Goal: Navigation & Orientation: Find specific page/section

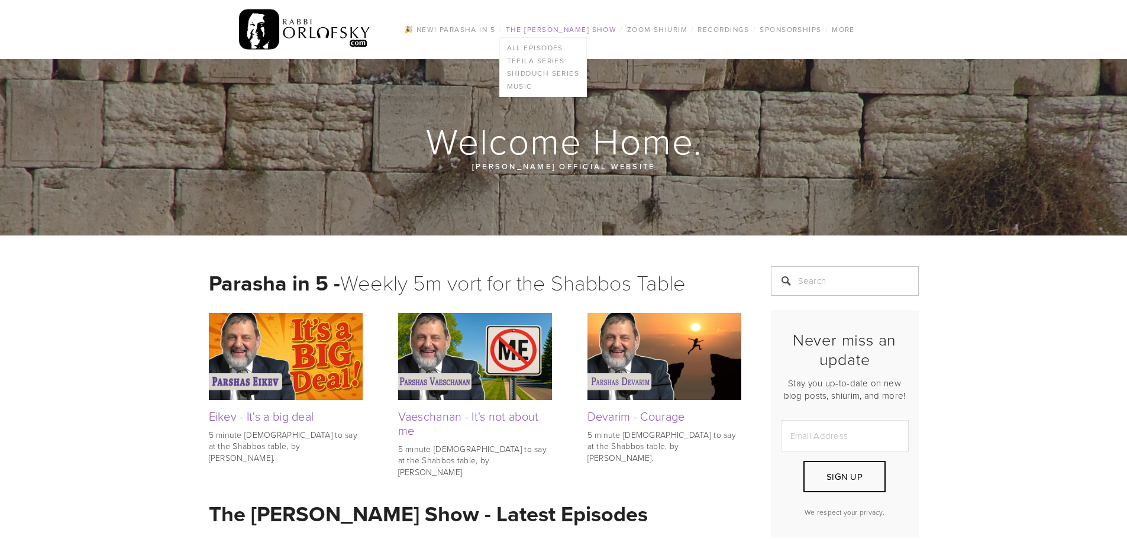
click at [537, 24] on link "The [PERSON_NAME] Show" at bounding box center [561, 29] width 118 height 15
click at [542, 27] on link "The [PERSON_NAME] Show" at bounding box center [561, 29] width 118 height 15
click at [538, 48] on link "All Episodes" at bounding box center [543, 47] width 87 height 13
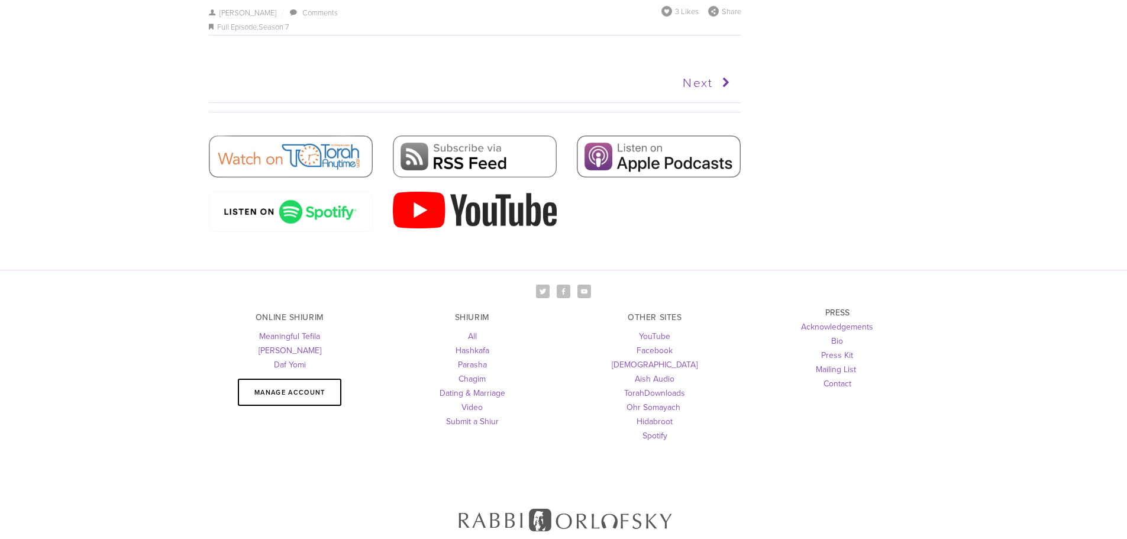
scroll to position [6808, 0]
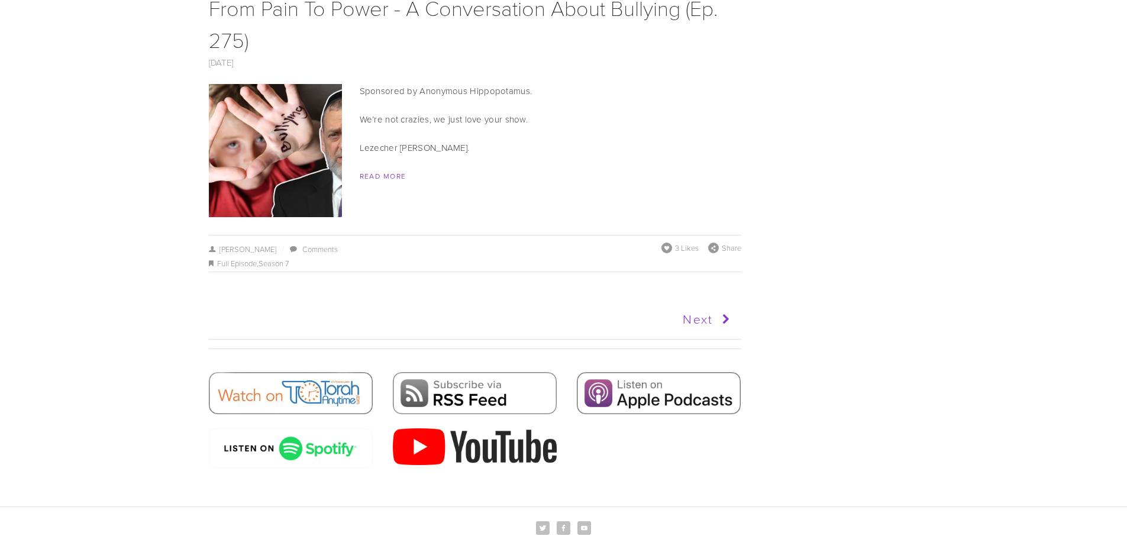
click at [708, 305] on link "Next" at bounding box center [604, 320] width 261 height 30
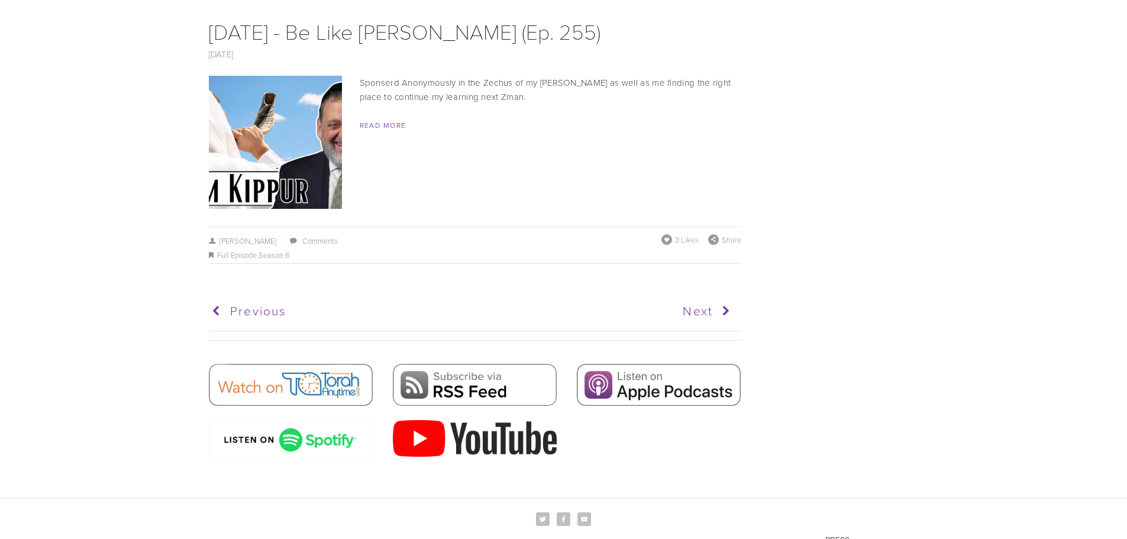
scroll to position [5865, 0]
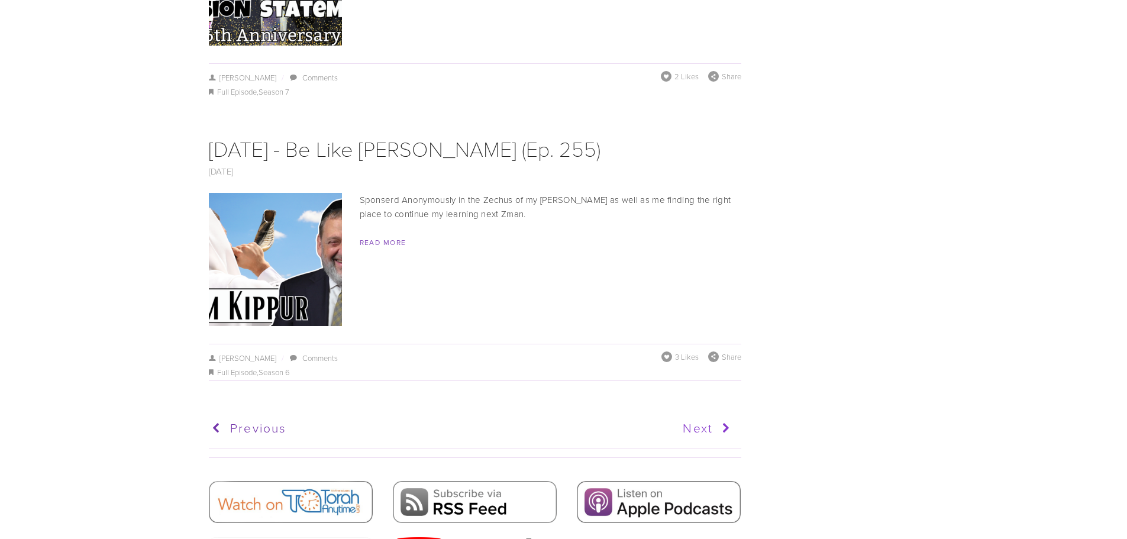
click at [699, 414] on link "Next" at bounding box center [604, 429] width 261 height 30
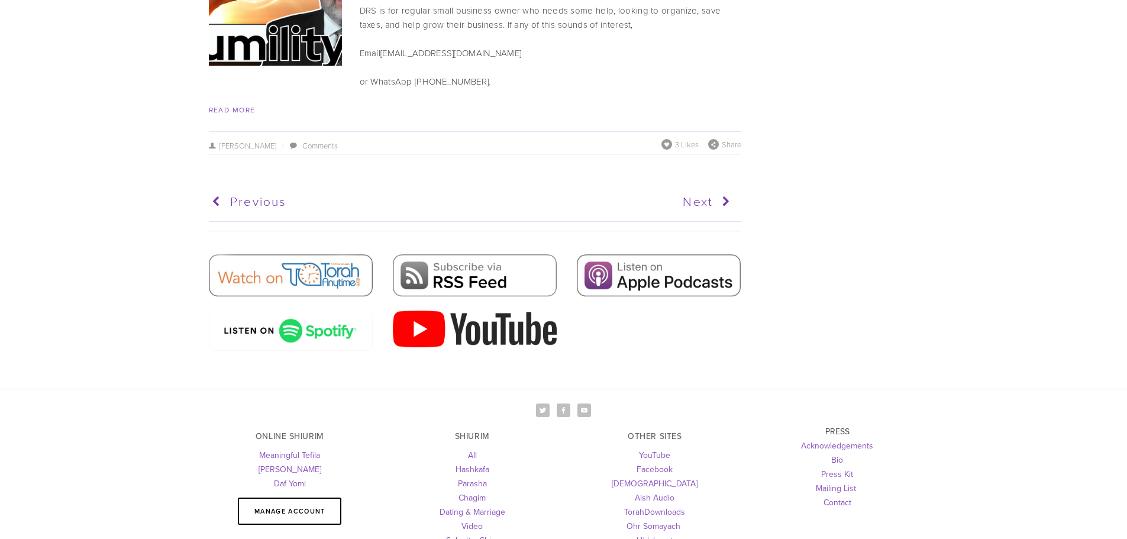
scroll to position [6230, 0]
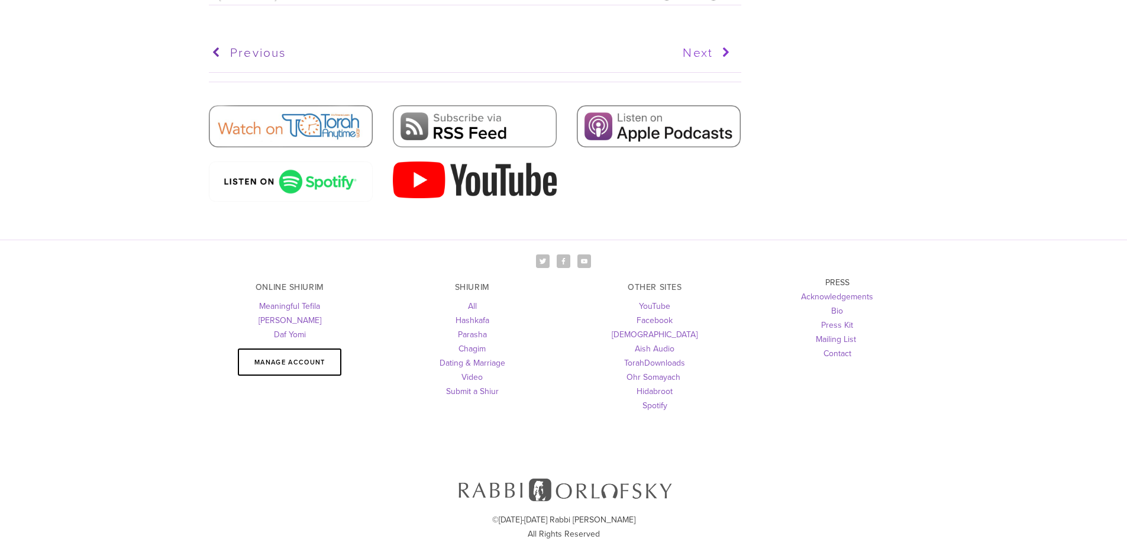
click at [712, 38] on link "Next" at bounding box center [604, 53] width 261 height 30
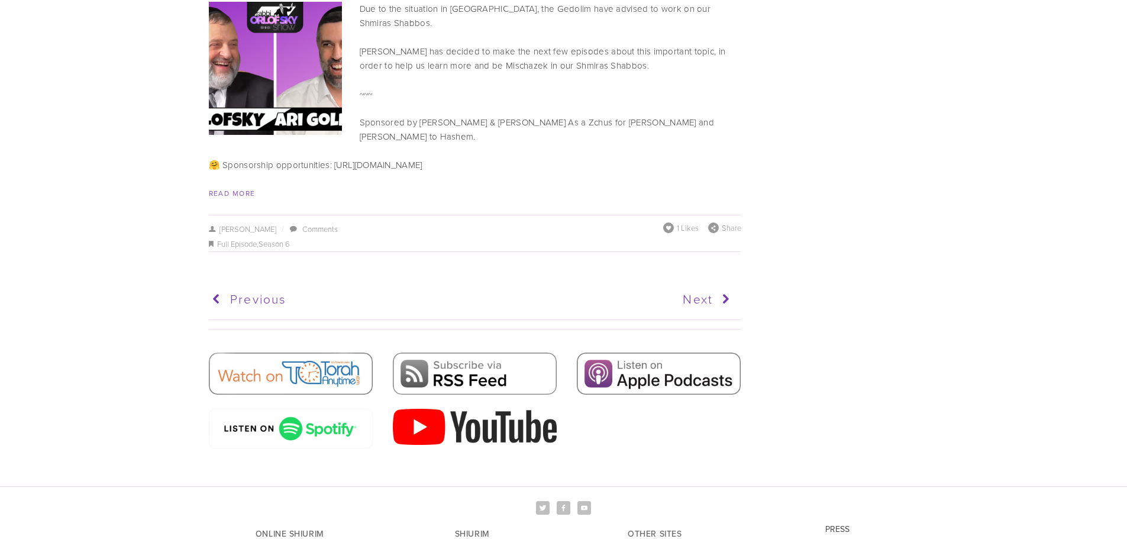
scroll to position [6424, 0]
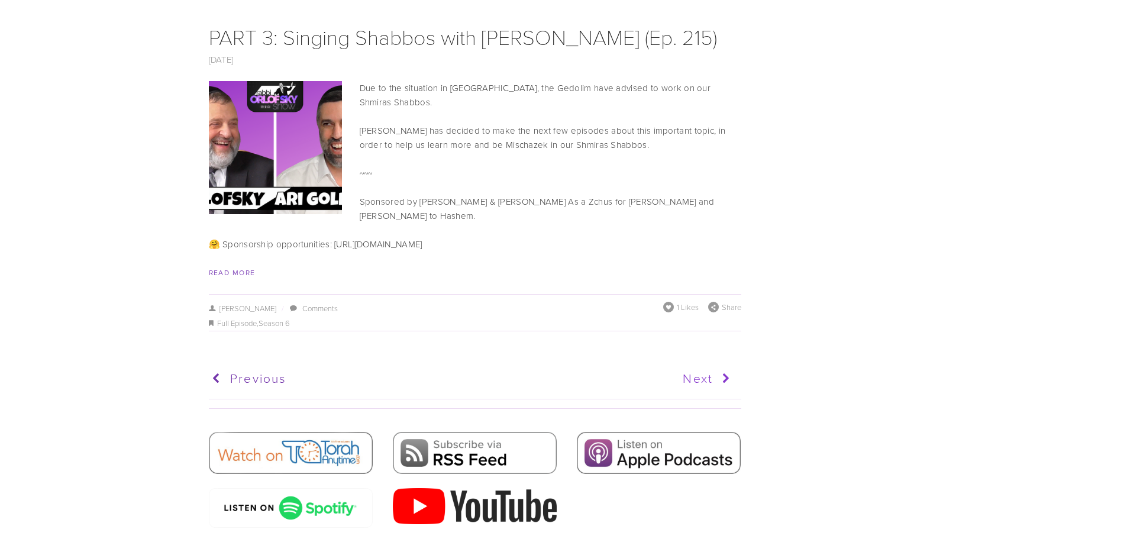
click at [714, 364] on icon at bounding box center [724, 379] width 22 height 30
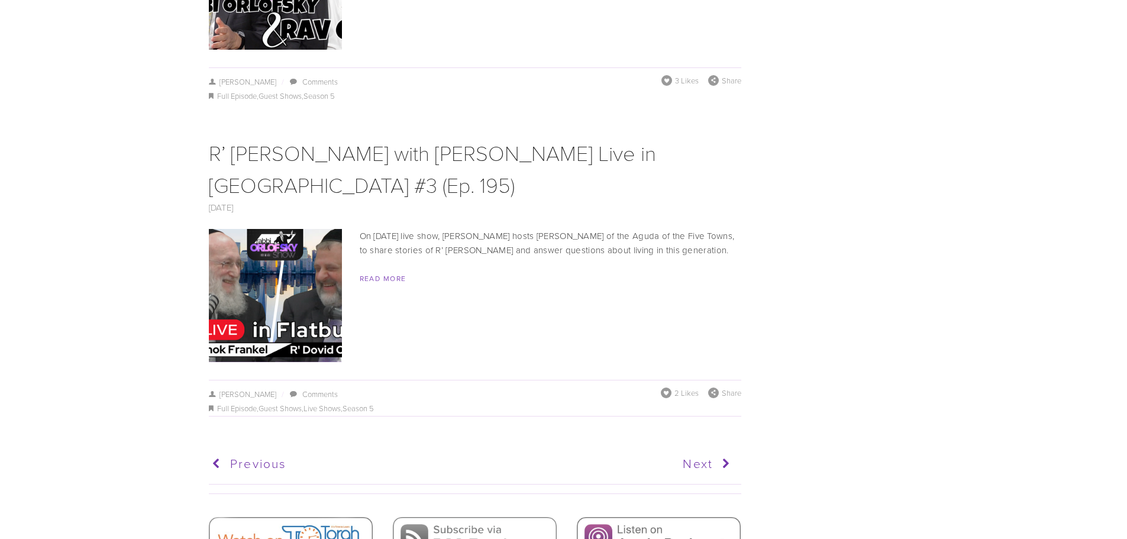
scroll to position [6094, 0]
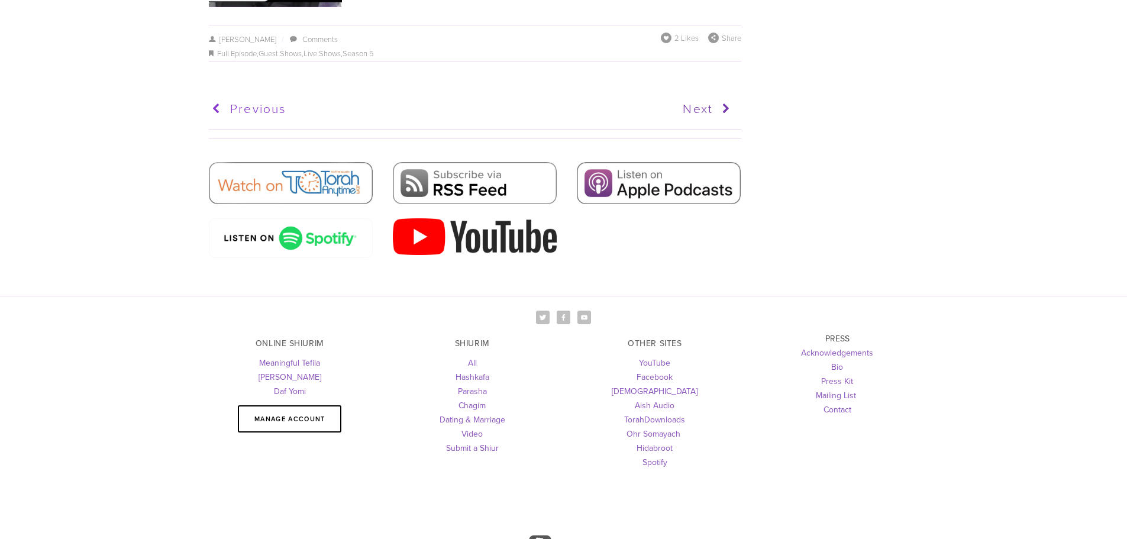
click at [238, 94] on link "Previous" at bounding box center [339, 109] width 261 height 30
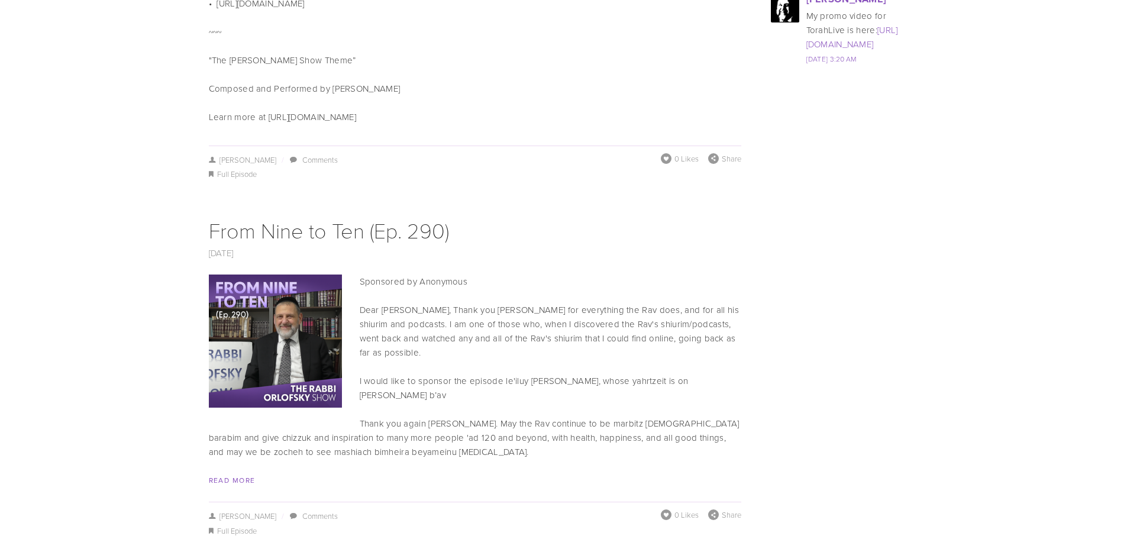
scroll to position [2130, 0]
